Goal: Task Accomplishment & Management: Use online tool/utility

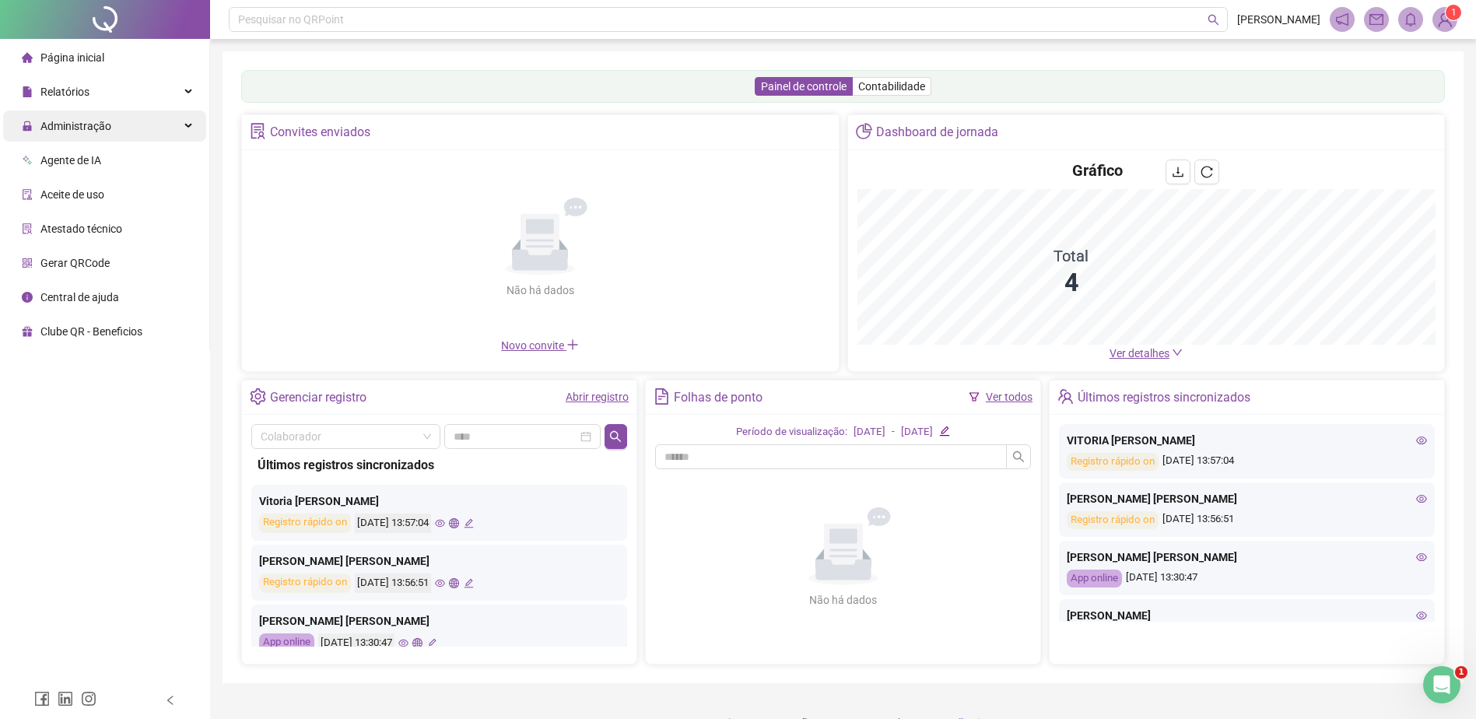
click at [69, 130] on span "Administração" at bounding box center [75, 126] width 71 height 12
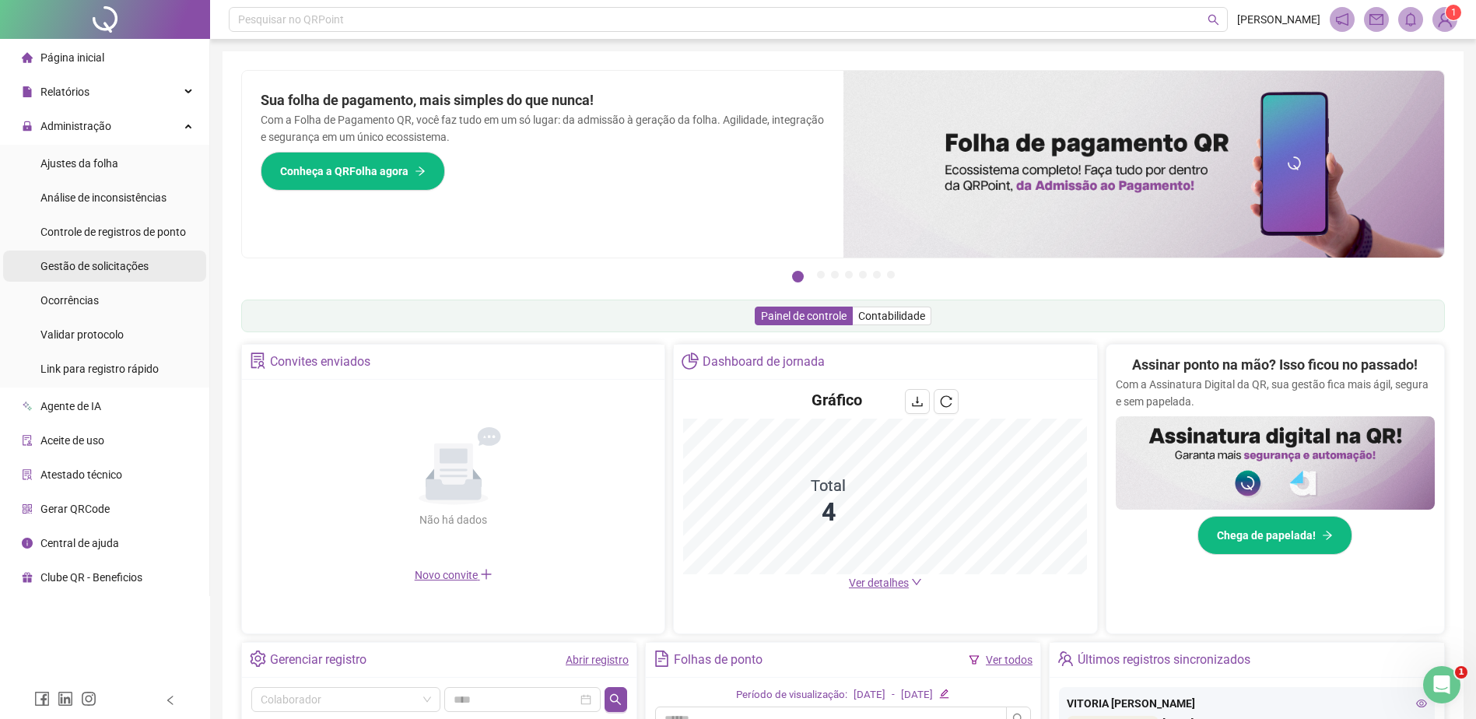
click at [100, 266] on span "Gestão de solicitações" at bounding box center [94, 266] width 108 height 12
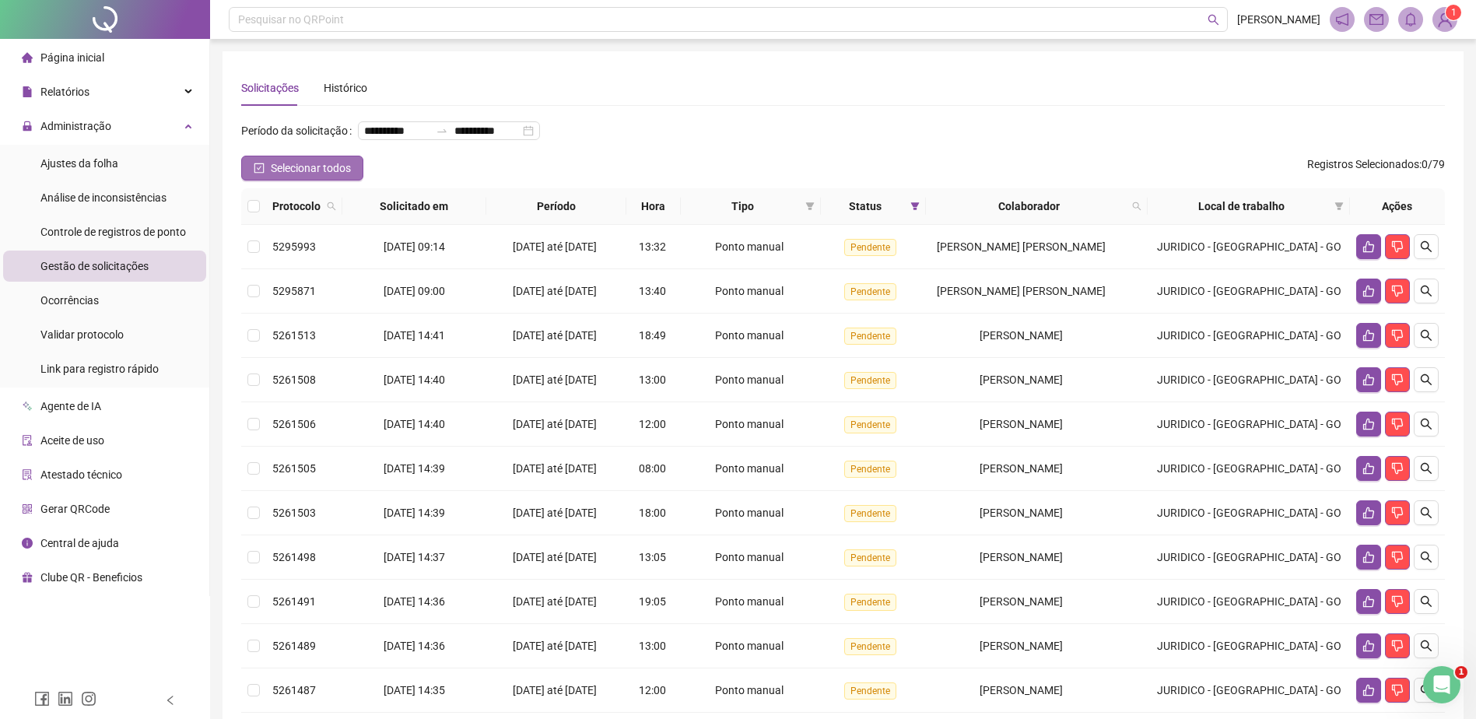
click at [291, 177] on span "Selecionar todos" at bounding box center [311, 168] width 80 height 17
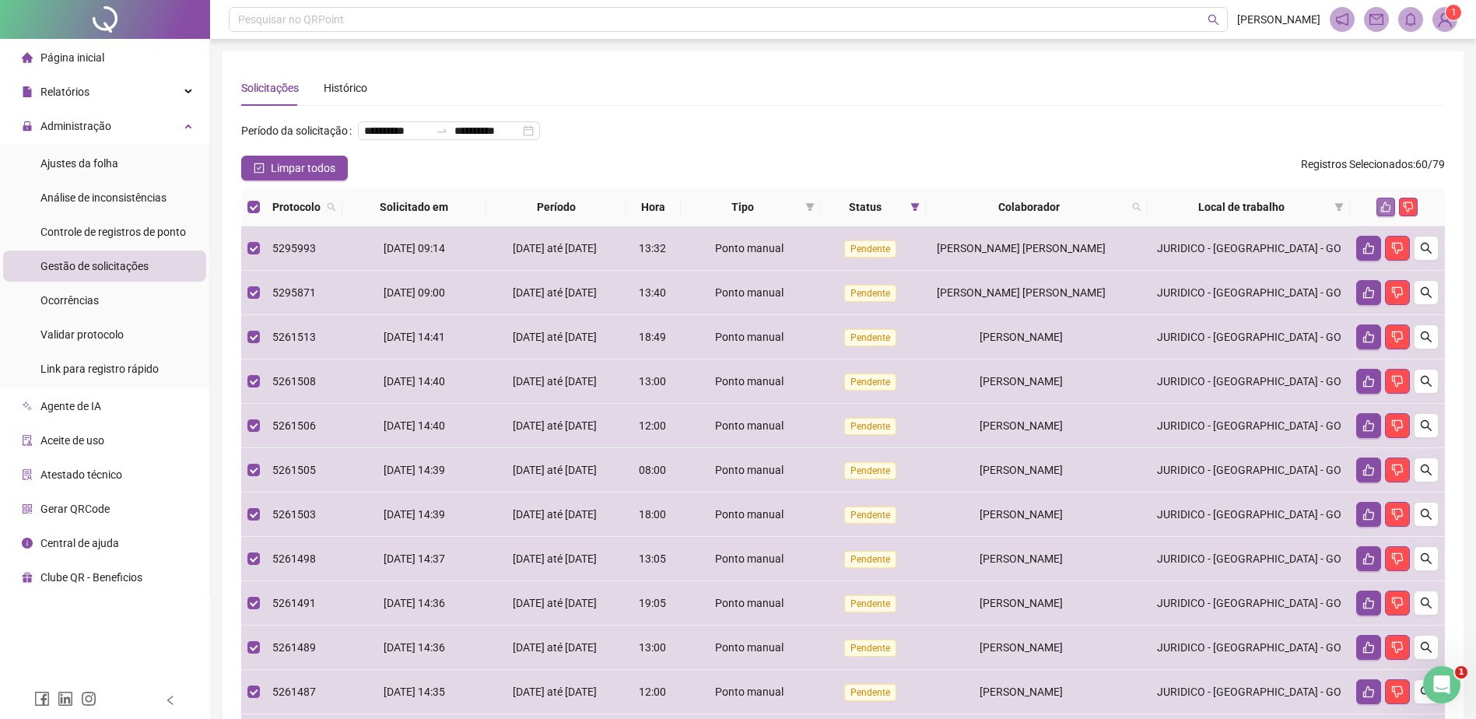
click at [1385, 212] on icon "like" at bounding box center [1385, 207] width 11 height 11
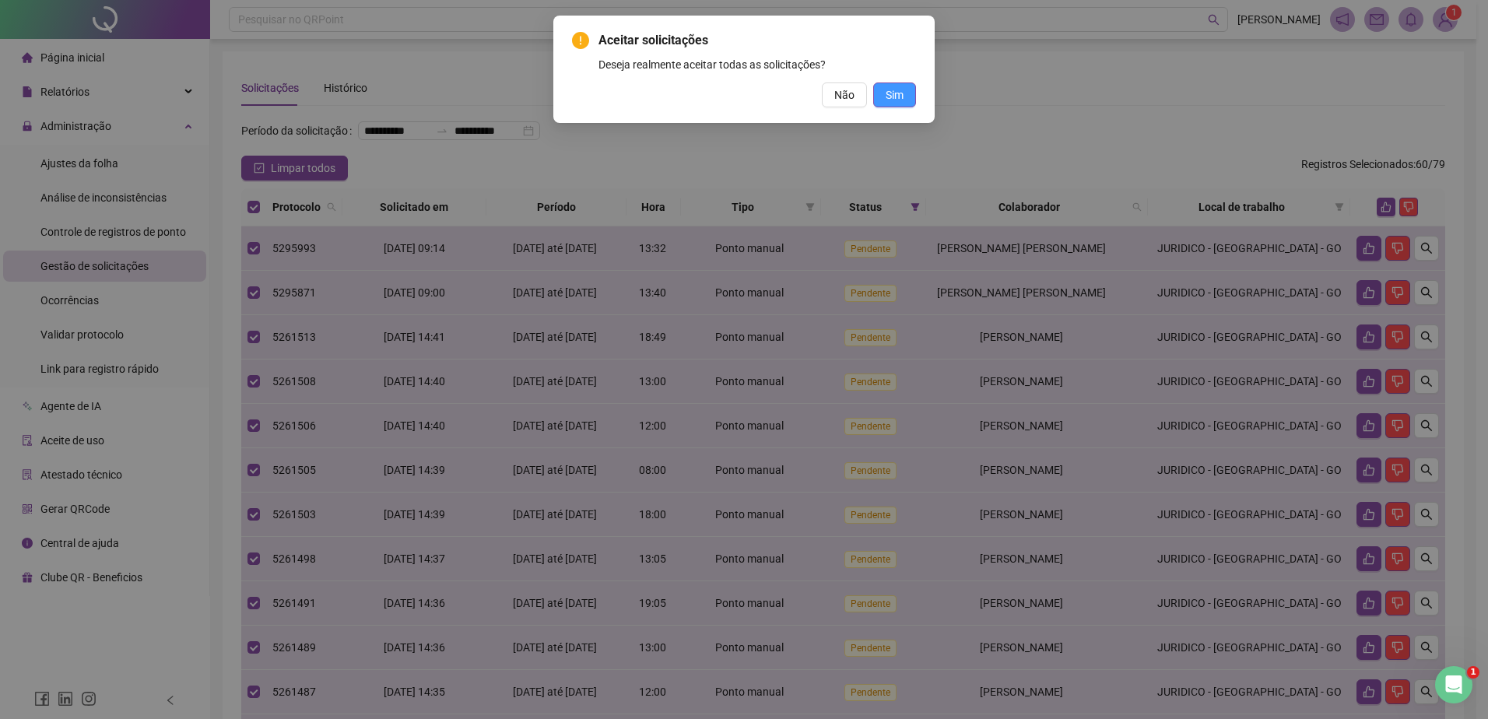
click at [905, 99] on button "Sim" at bounding box center [894, 94] width 43 height 25
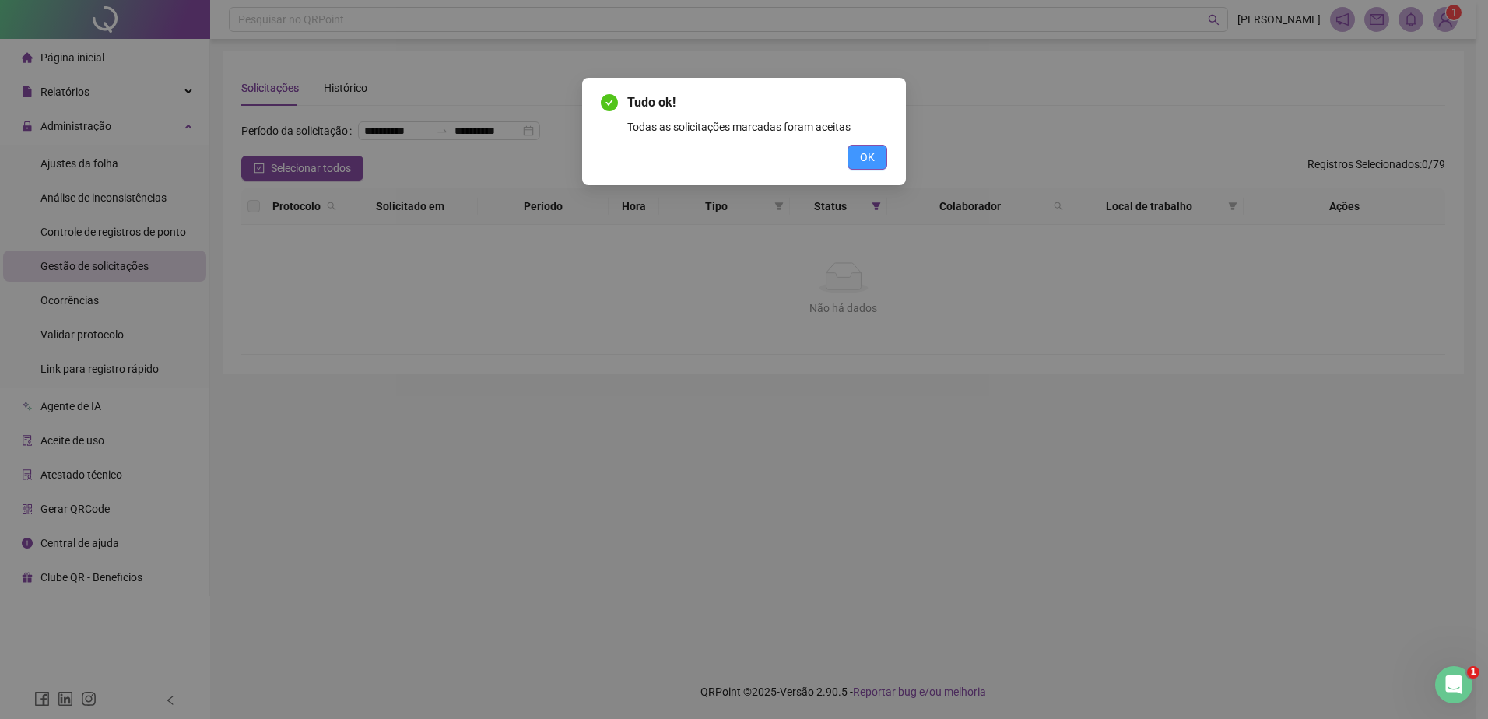
click at [878, 154] on button "OK" at bounding box center [867, 157] width 40 height 25
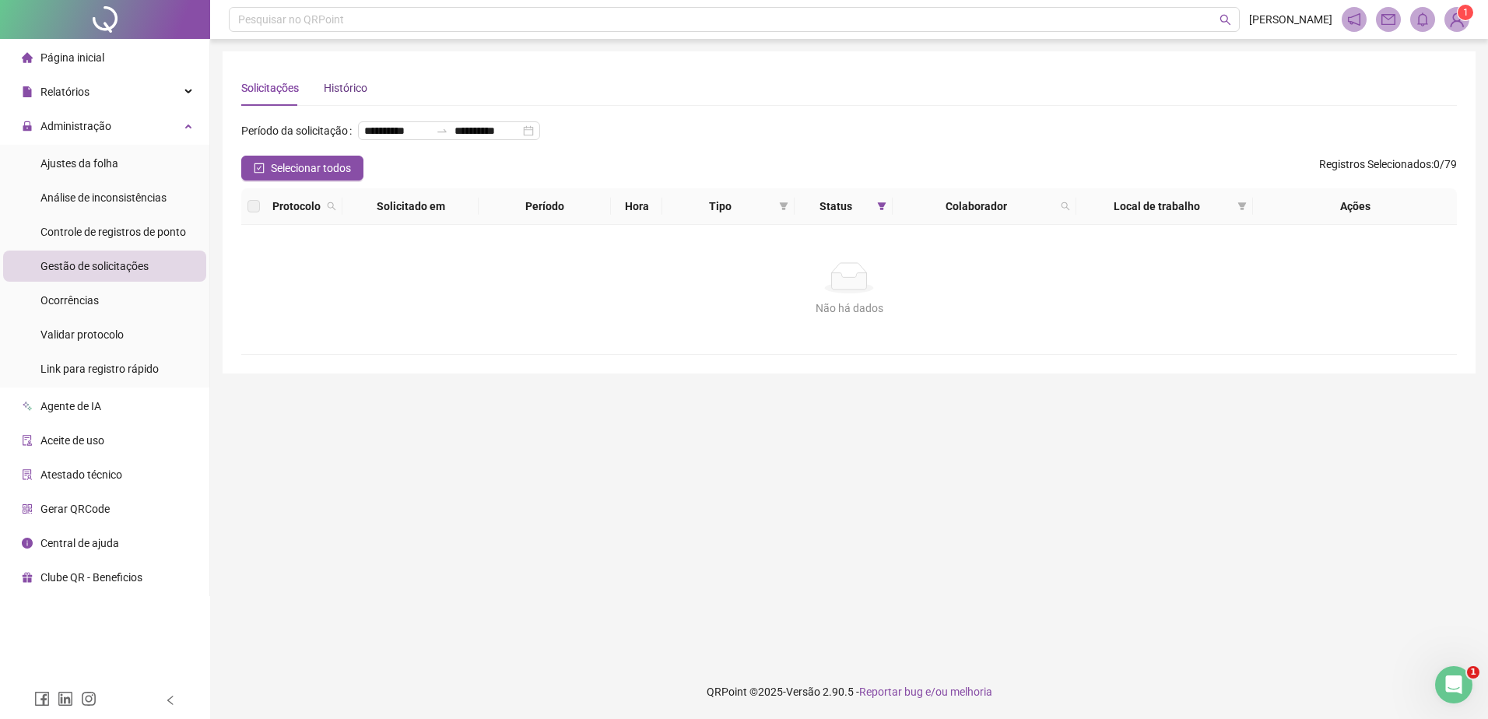
click at [342, 86] on div "Histórico" at bounding box center [346, 87] width 44 height 17
